Goal: Transaction & Acquisition: Subscribe to service/newsletter

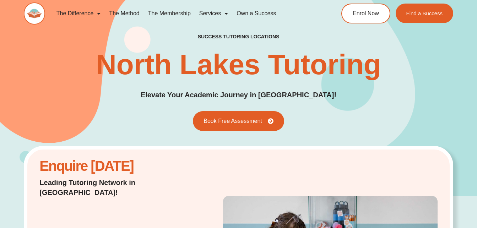
click at [134, 14] on link "The Method" at bounding box center [124, 13] width 39 height 16
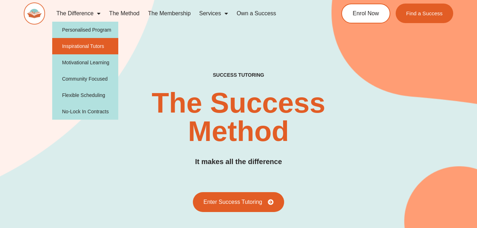
click at [96, 47] on link "Inspirational Tutors" at bounding box center [85, 46] width 66 height 16
click at [88, 45] on link "Inspirational Tutors" at bounding box center [85, 46] width 66 height 16
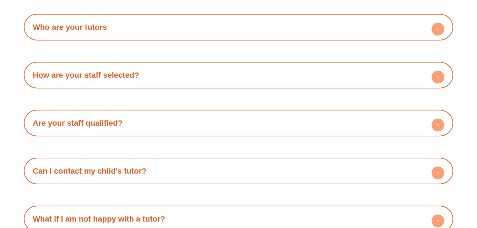
scroll to position [1233, 0]
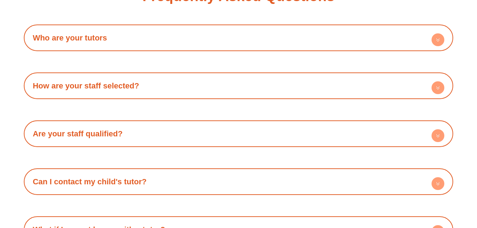
click at [435, 33] on circle at bounding box center [438, 39] width 13 height 13
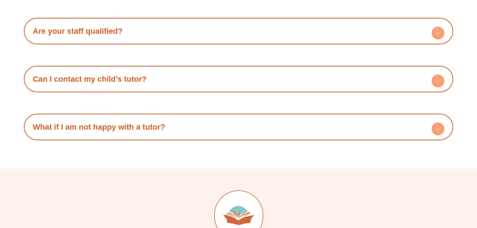
scroll to position [1401, 0]
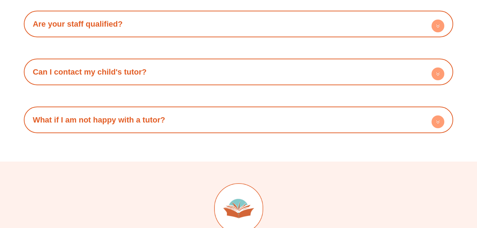
click at [439, 68] on circle at bounding box center [438, 74] width 13 height 13
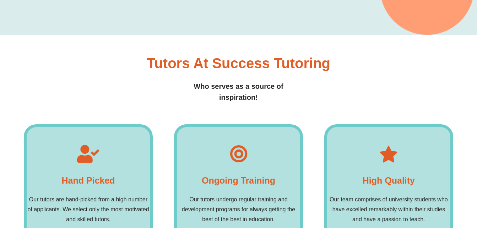
scroll to position [0, 0]
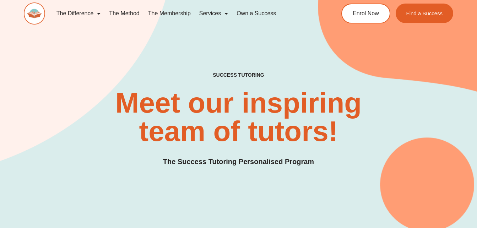
click at [180, 11] on link "The Membership" at bounding box center [169, 13] width 51 height 16
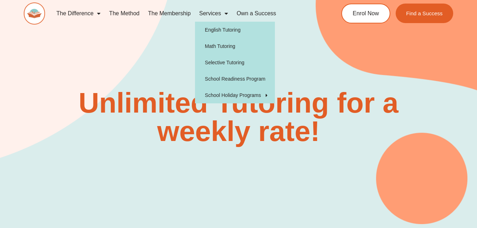
click at [215, 18] on link "Services" at bounding box center [213, 13] width 37 height 16
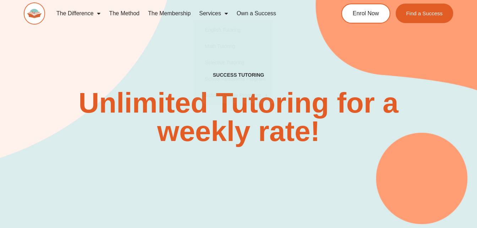
click at [215, 18] on link "Services" at bounding box center [213, 13] width 37 height 16
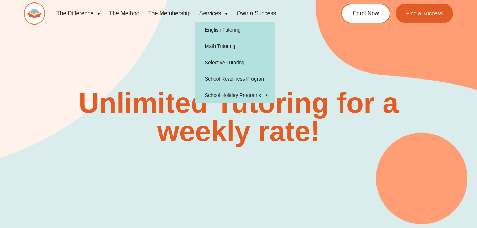
click at [216, 14] on link "Services" at bounding box center [213, 13] width 37 height 16
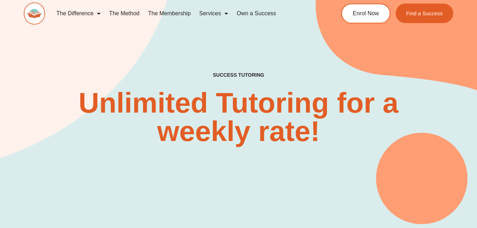
click at [216, 14] on link "Services" at bounding box center [213, 13] width 37 height 16
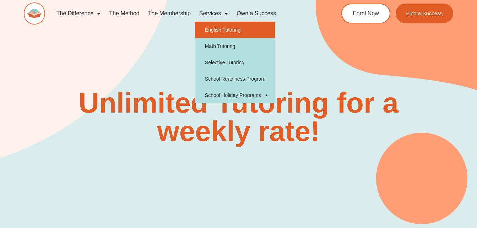
click at [222, 29] on link "English Tutoring" at bounding box center [235, 30] width 80 height 16
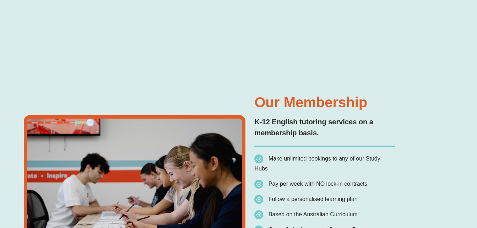
scroll to position [1176, 0]
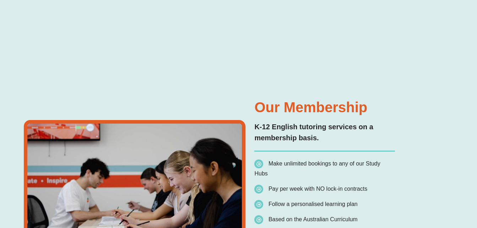
type input "*"
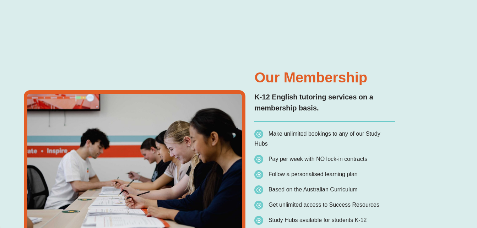
scroll to position [0, 0]
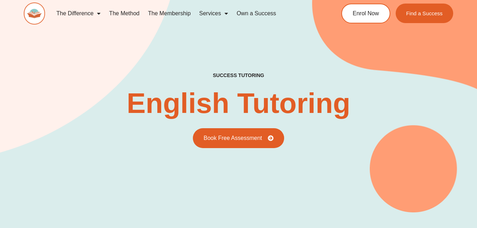
click at [176, 15] on link "The Membership" at bounding box center [169, 13] width 51 height 16
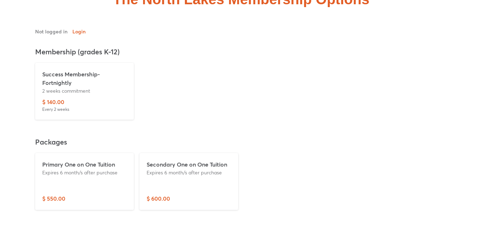
scroll to position [1735, 0]
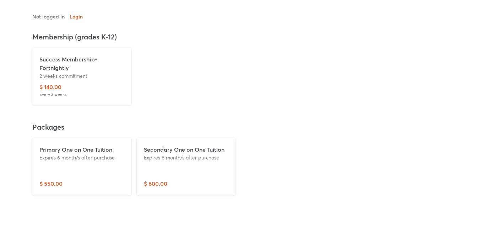
click at [179, 145] on p "Secondary One on One Tuition" at bounding box center [186, 149] width 85 height 9
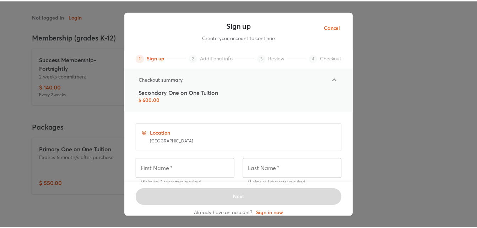
scroll to position [0, 0]
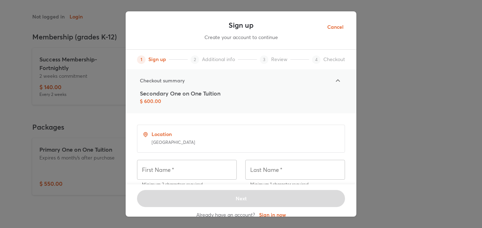
click at [334, 80] on icon at bounding box center [338, 80] width 9 height 9
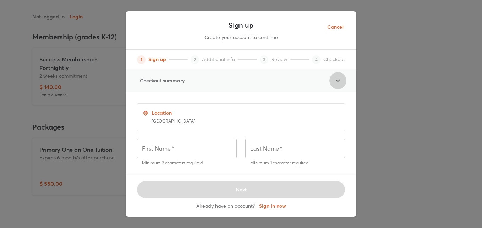
click at [338, 80] on icon at bounding box center [338, 80] width 9 height 9
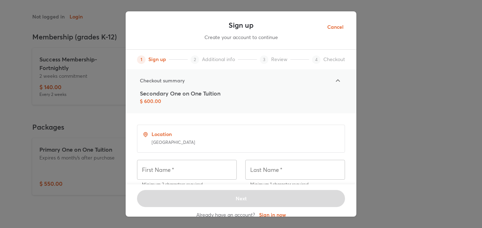
click at [69, 165] on div "Sign up Create your account to continue 1 Sign up 2 Additional info 3 Review 4 …" at bounding box center [241, 114] width 482 height 228
click at [296, 56] on div "1 Sign up 2 Additional info 3 Review 4 Checkout" at bounding box center [241, 60] width 231 height 20
click at [331, 27] on span "Cancel" at bounding box center [336, 27] width 16 height 9
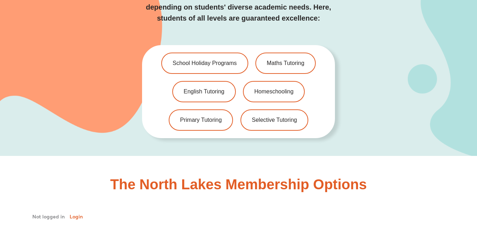
scroll to position [1524, 0]
